Goal: Check status: Check status

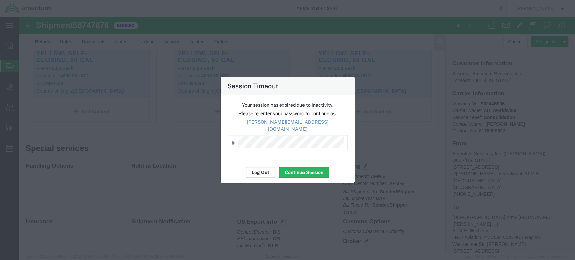
scroll to position [89, 0]
click at [261, 169] on button "Log Out" at bounding box center [260, 172] width 29 height 11
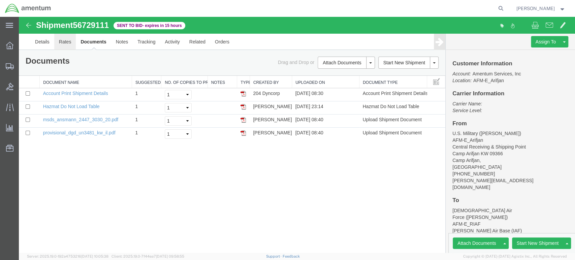
click at [64, 41] on link "Rates" at bounding box center [65, 42] width 22 height 16
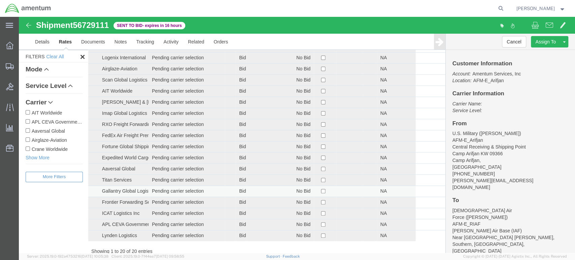
scroll to position [90, 0]
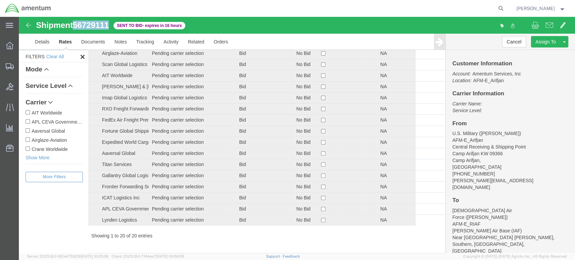
drag, startPoint x: 110, startPoint y: 24, endPoint x: 76, endPoint y: 25, distance: 34.0
click at [76, 25] on span "56729111" at bounding box center [91, 25] width 36 height 9
copy span "56729111"
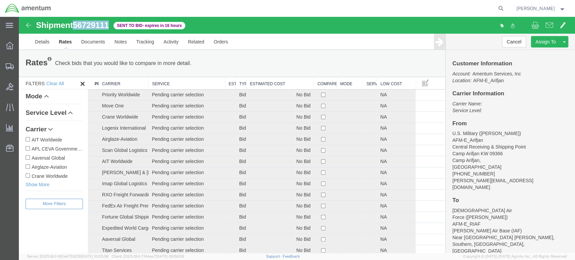
copy span "56729111"
